Goal: Information Seeking & Learning: Understand process/instructions

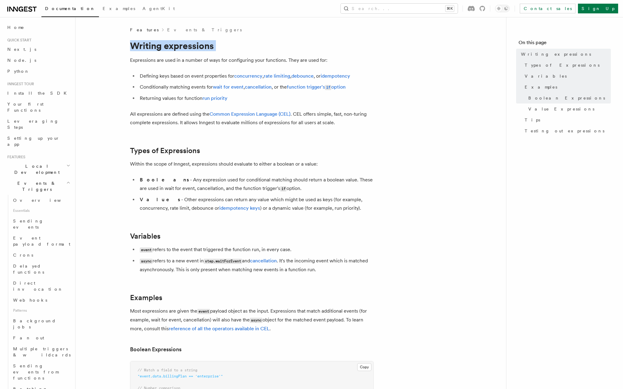
drag, startPoint x: 130, startPoint y: 45, endPoint x: 143, endPoint y: 55, distance: 16.7
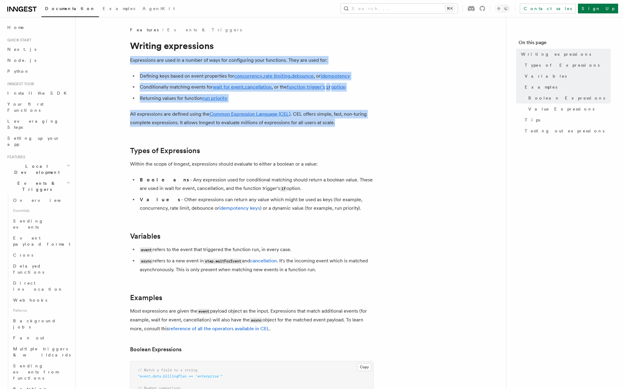
drag, startPoint x: 130, startPoint y: 60, endPoint x: 343, endPoint y: 125, distance: 222.3
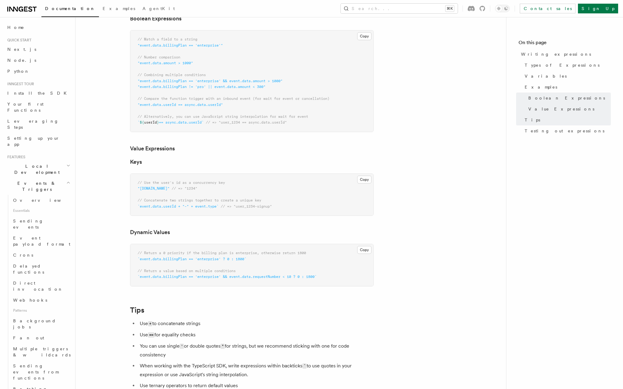
scroll to position [310, 0]
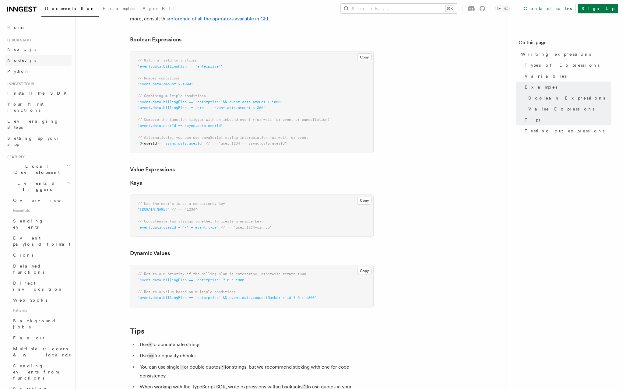
click at [12, 62] on span "Node.js" at bounding box center [21, 60] width 29 height 5
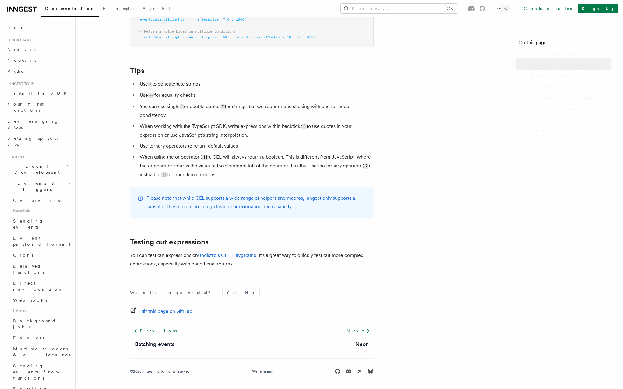
scroll to position [310, 0]
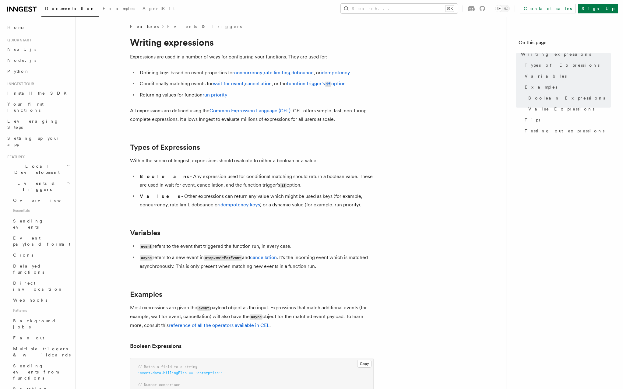
scroll to position [0, 0]
